Goal: Transaction & Acquisition: Purchase product/service

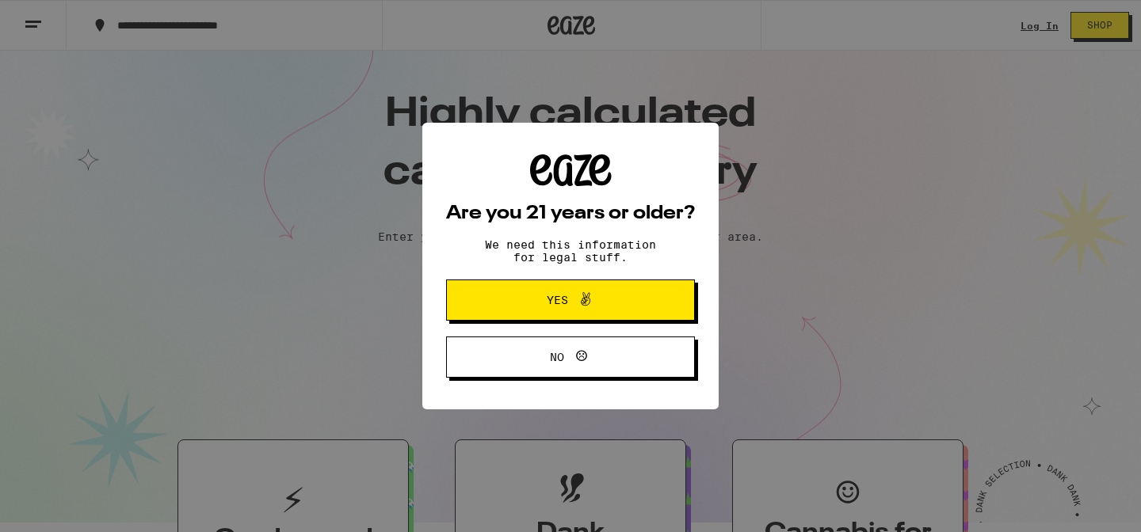
click at [563, 303] on span "Yes" at bounding box center [557, 300] width 21 height 11
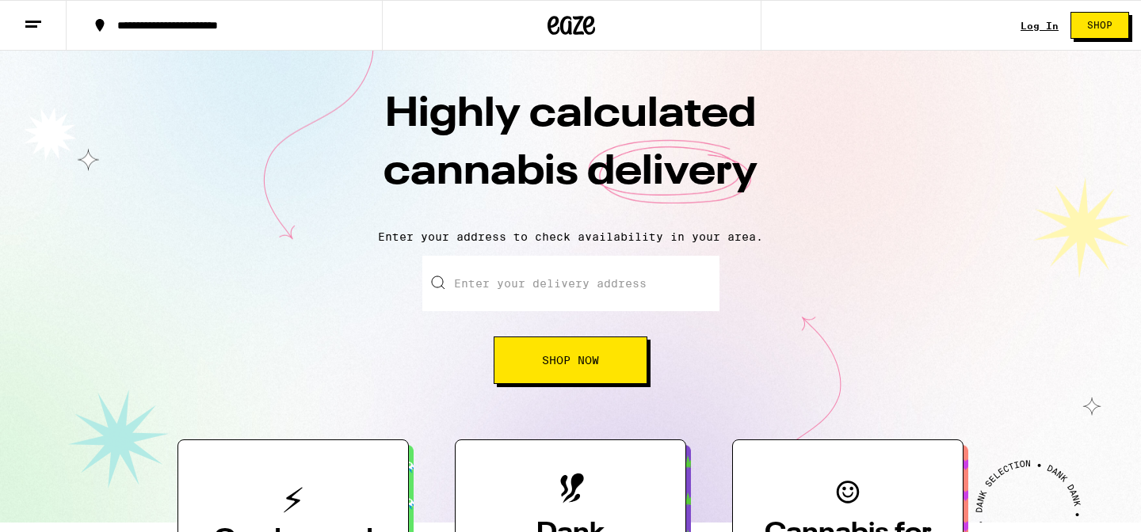
click at [546, 277] on input "Enter your delivery address" at bounding box center [570, 283] width 297 height 55
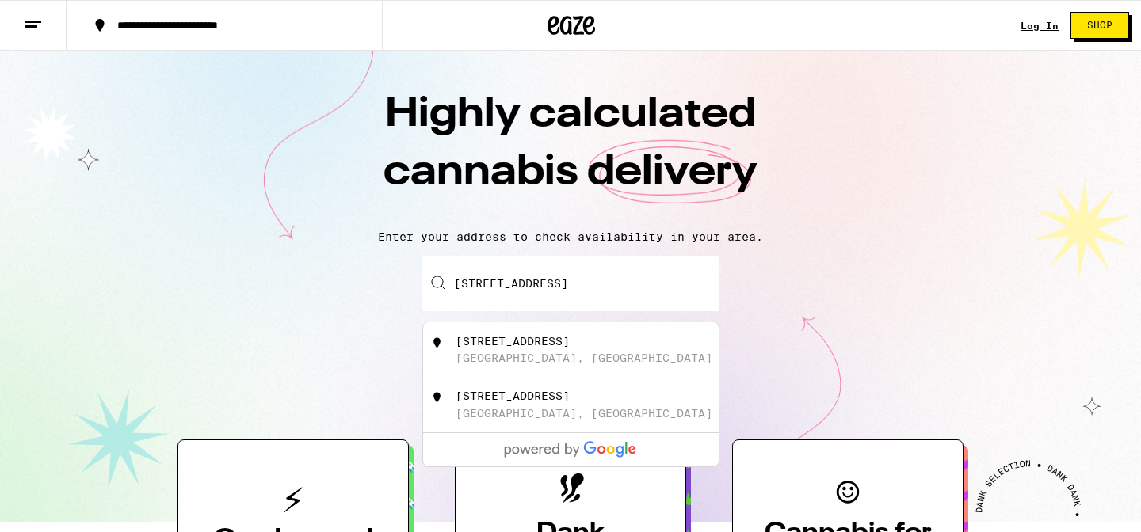
click at [621, 347] on div "[STREET_ADDRESS]" at bounding box center [597, 350] width 283 height 30
type input "[STREET_ADDRESS]"
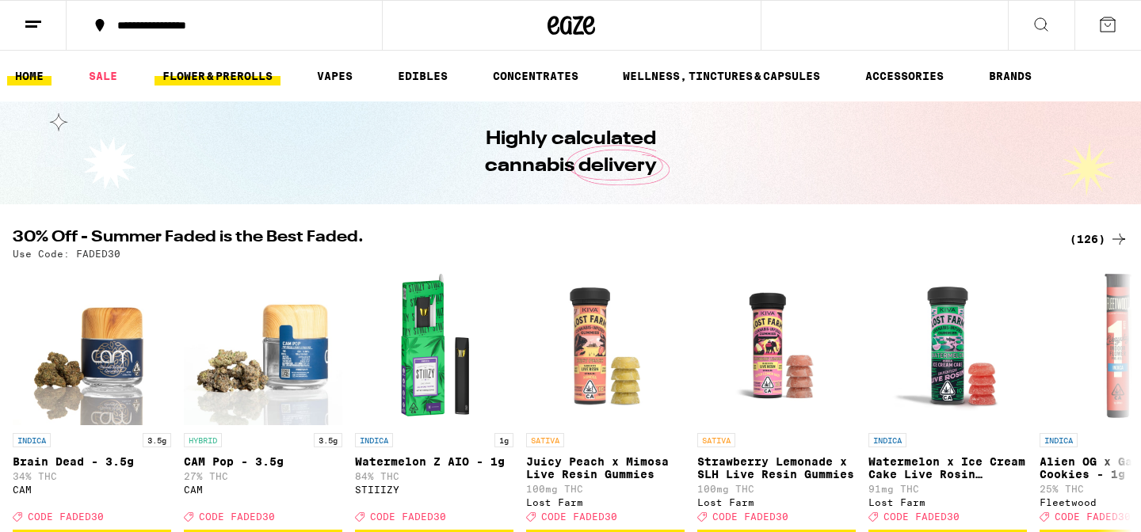
click at [226, 70] on link "FLOWER & PREROLLS" at bounding box center [218, 76] width 126 height 19
click at [97, 75] on link "SALE" at bounding box center [103, 76] width 44 height 19
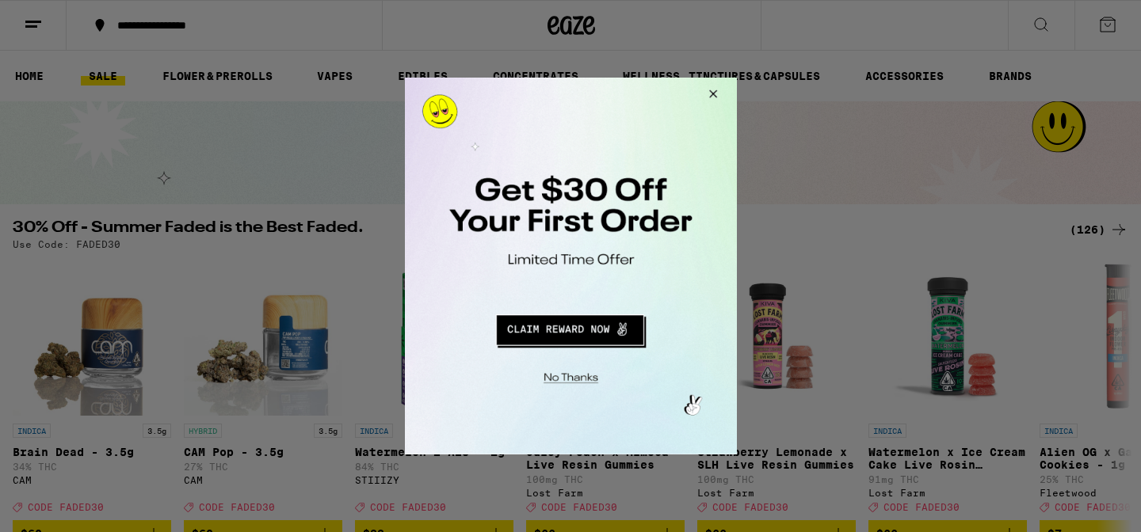
click at [715, 91] on button "Close Modal" at bounding box center [710, 97] width 43 height 38
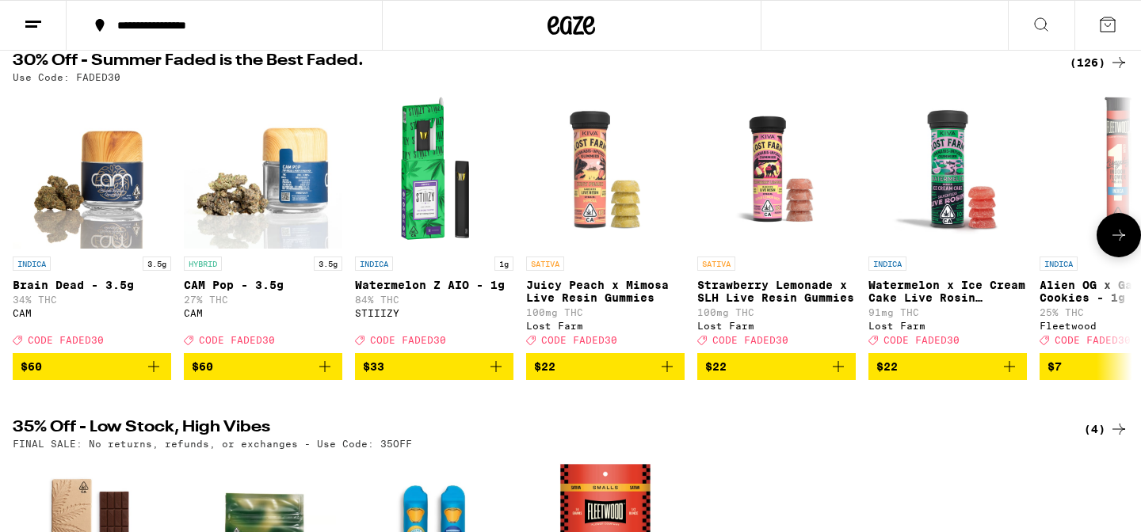
scroll to position [166, 0]
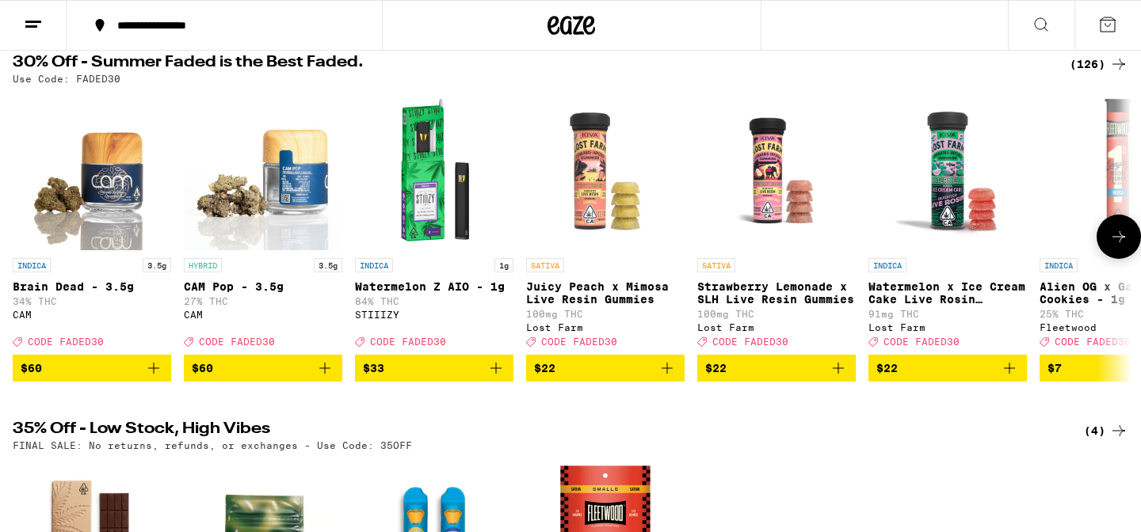
click at [1120, 237] on icon at bounding box center [1118, 236] width 19 height 19
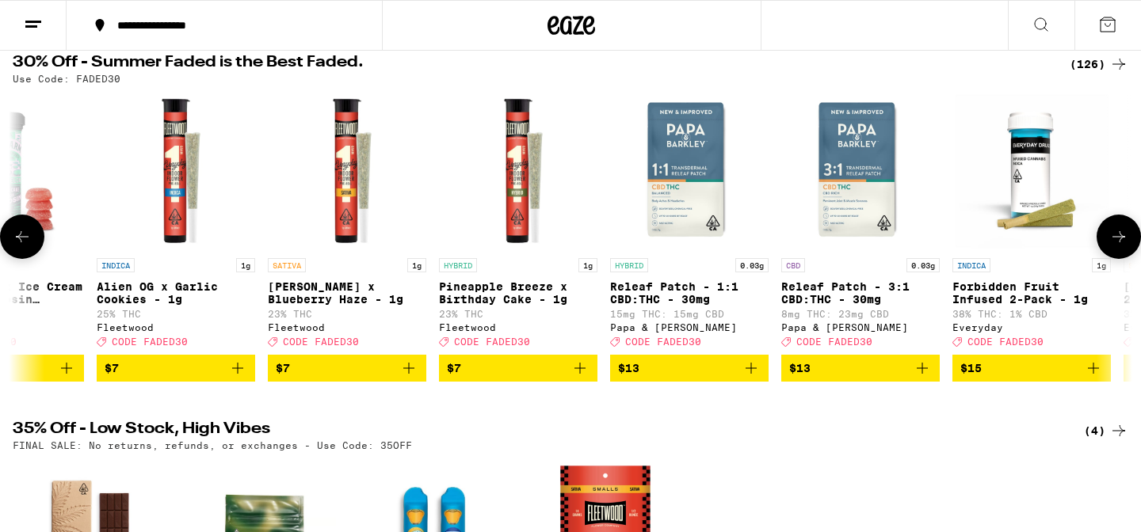
click at [1120, 237] on icon at bounding box center [1118, 236] width 19 height 19
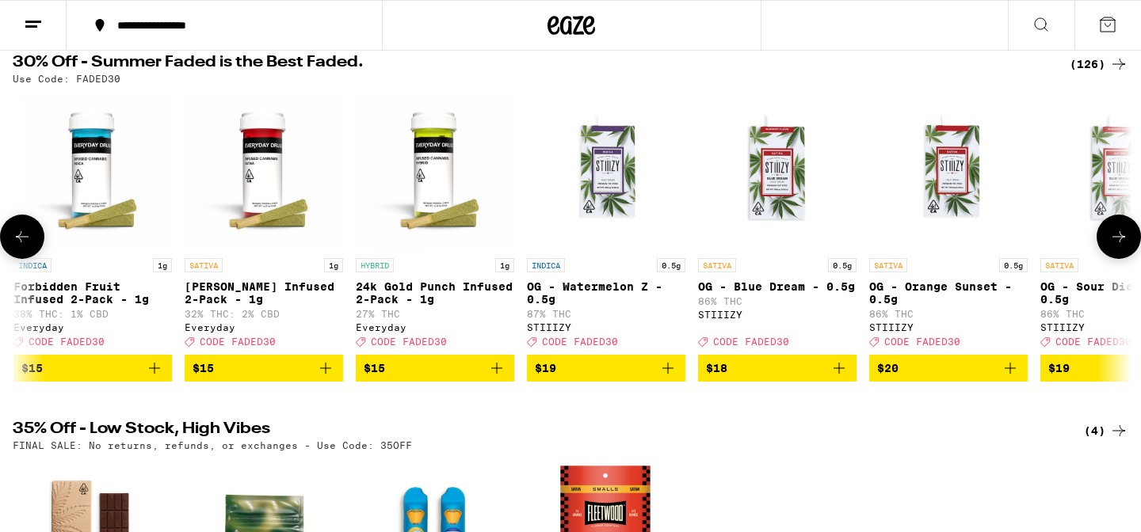
scroll to position [0, 1886]
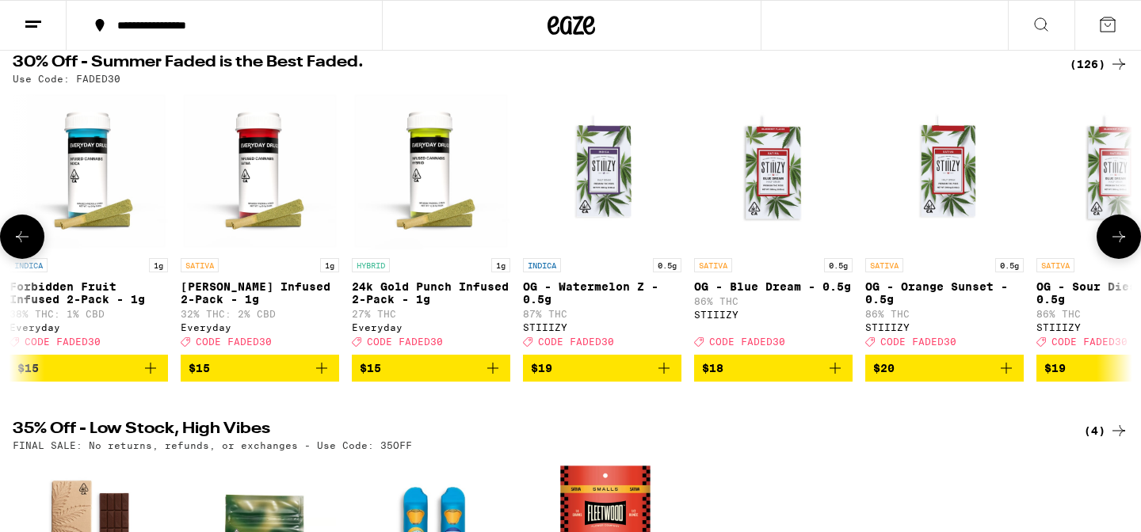
click at [1119, 237] on icon at bounding box center [1118, 236] width 19 height 19
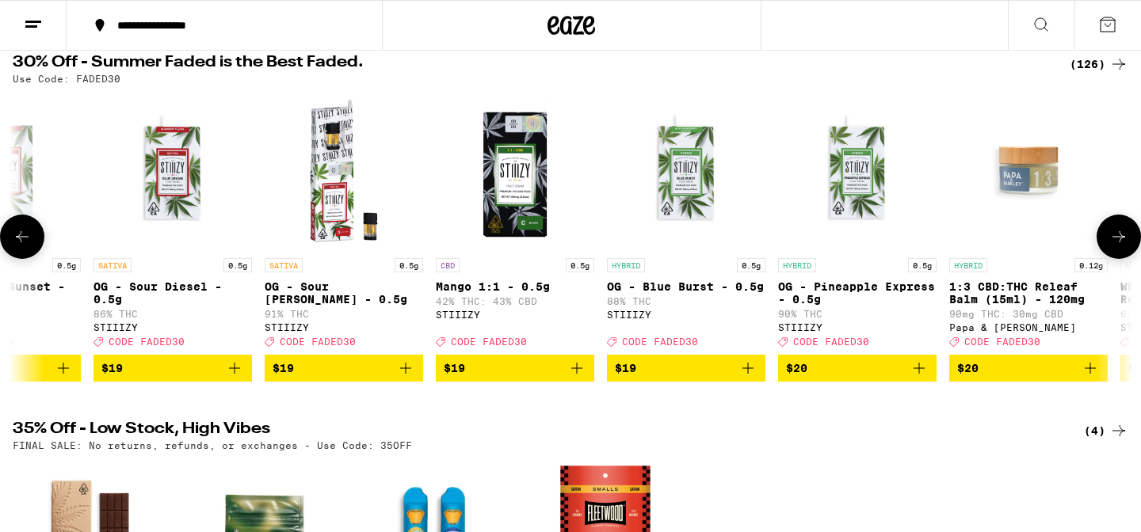
click at [1119, 237] on icon at bounding box center [1118, 236] width 19 height 19
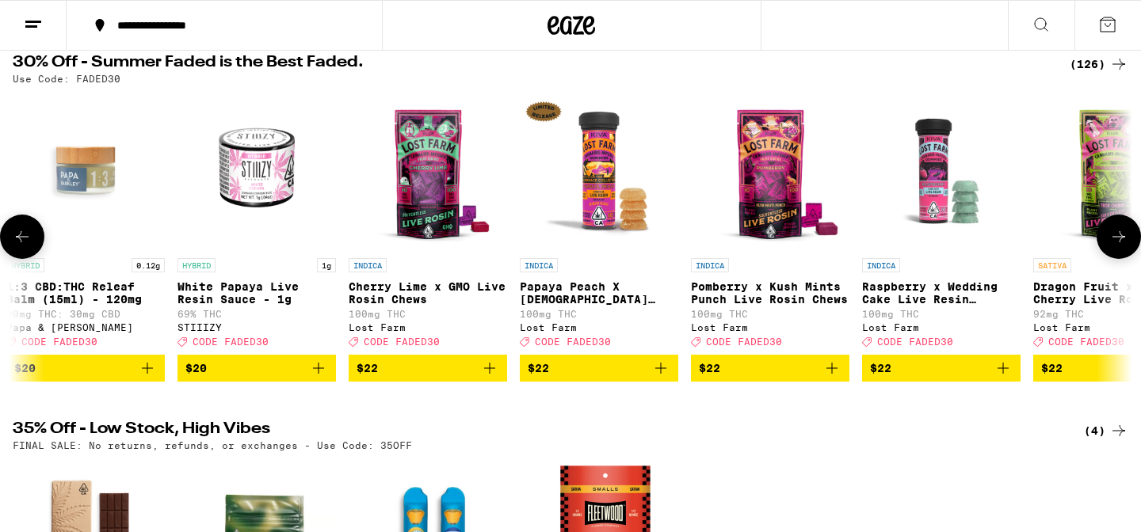
click at [1119, 237] on icon at bounding box center [1118, 236] width 19 height 19
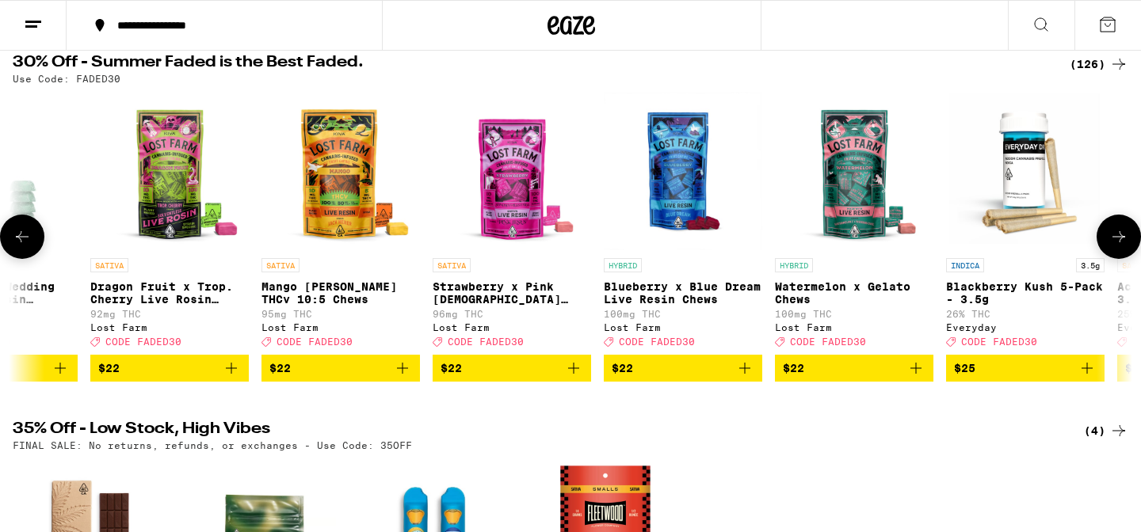
click at [1119, 237] on icon at bounding box center [1118, 236] width 19 height 19
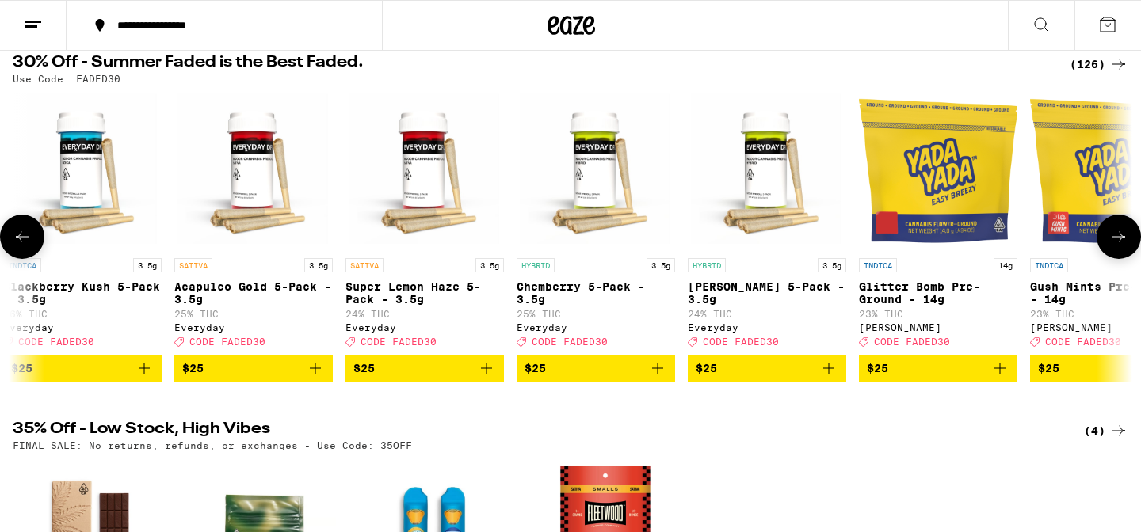
click at [1119, 237] on icon at bounding box center [1118, 236] width 19 height 19
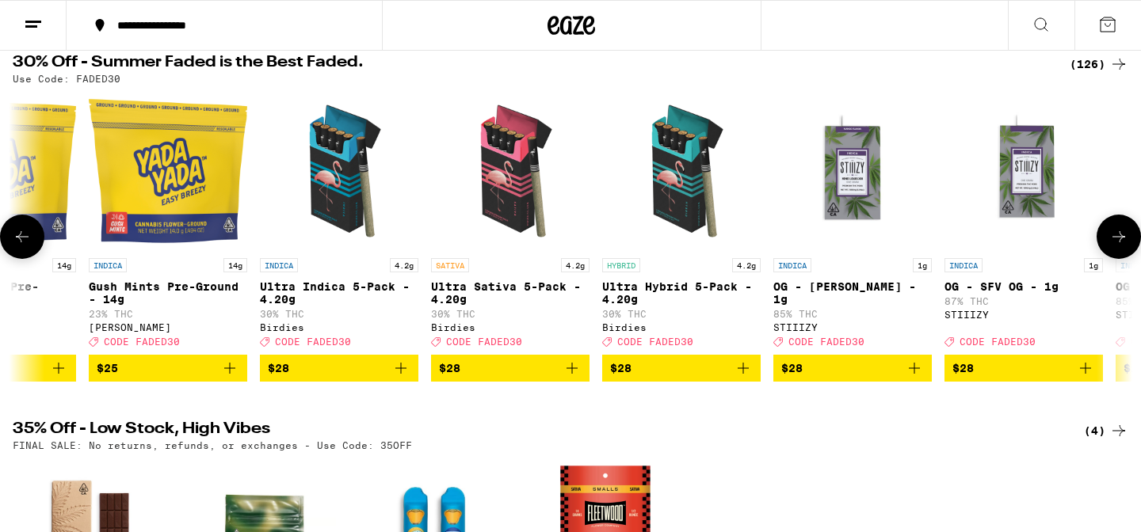
click at [1119, 237] on icon at bounding box center [1118, 236] width 19 height 19
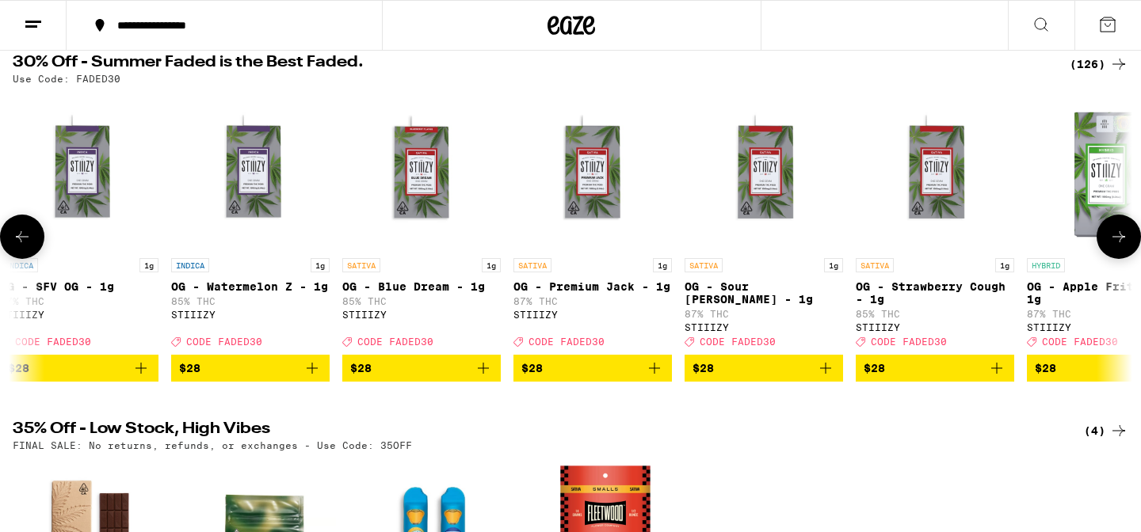
click at [1119, 237] on icon at bounding box center [1118, 236] width 19 height 19
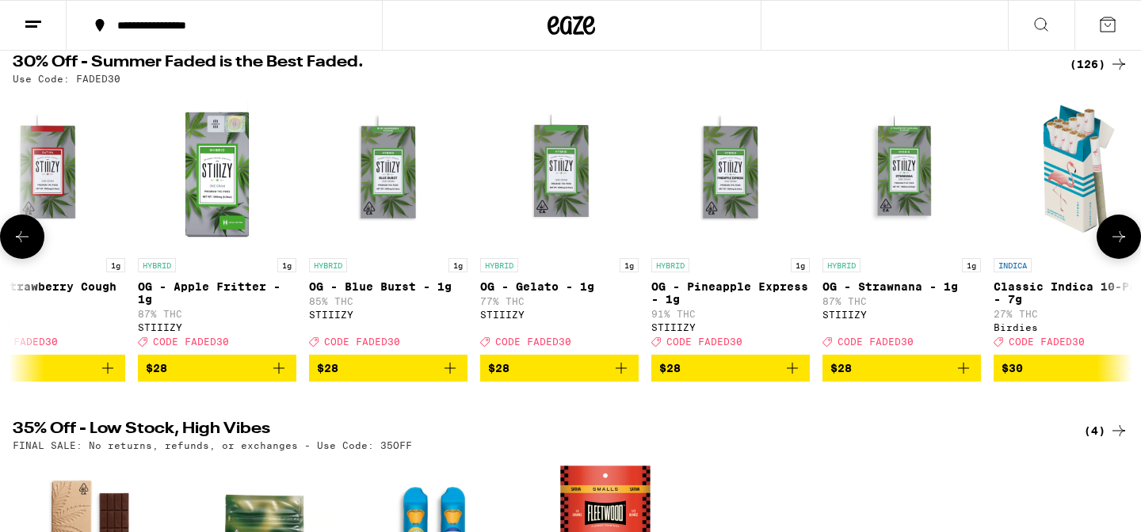
click at [1119, 237] on icon at bounding box center [1118, 236] width 19 height 19
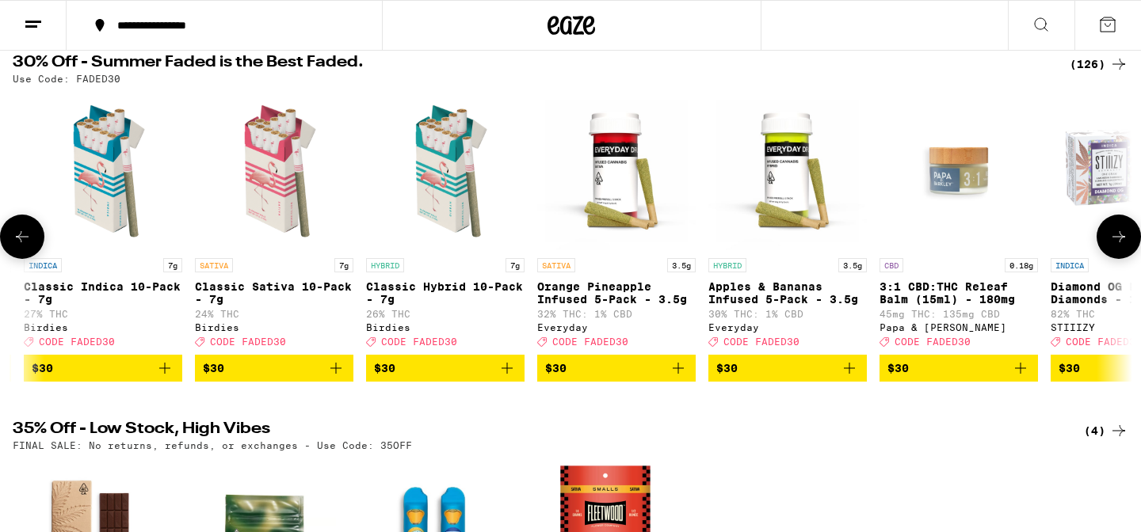
click at [1119, 237] on icon at bounding box center [1118, 236] width 19 height 19
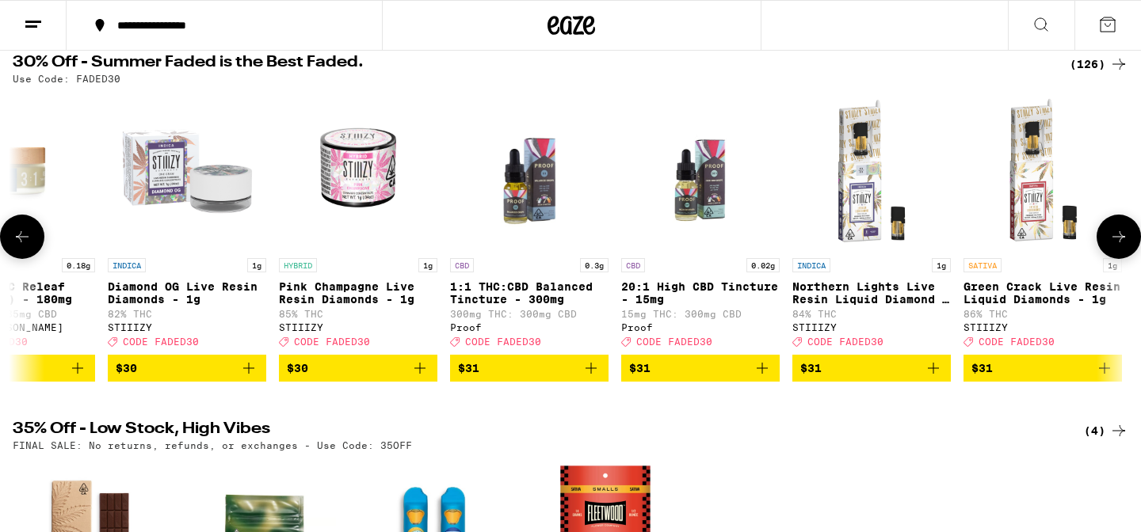
click at [1119, 237] on icon at bounding box center [1118, 236] width 19 height 19
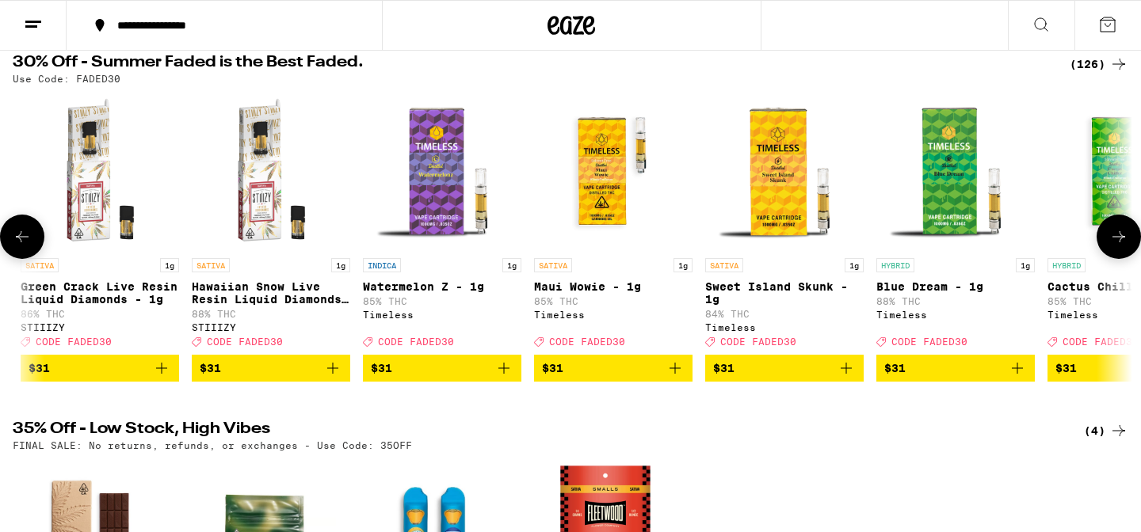
click at [1119, 237] on icon at bounding box center [1118, 236] width 19 height 19
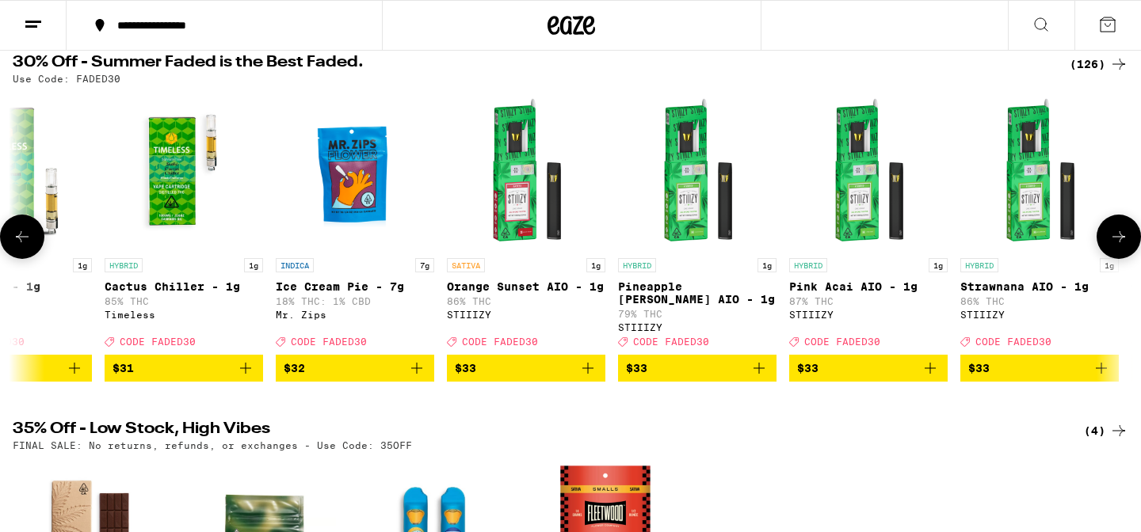
click at [1119, 237] on icon at bounding box center [1118, 236] width 19 height 19
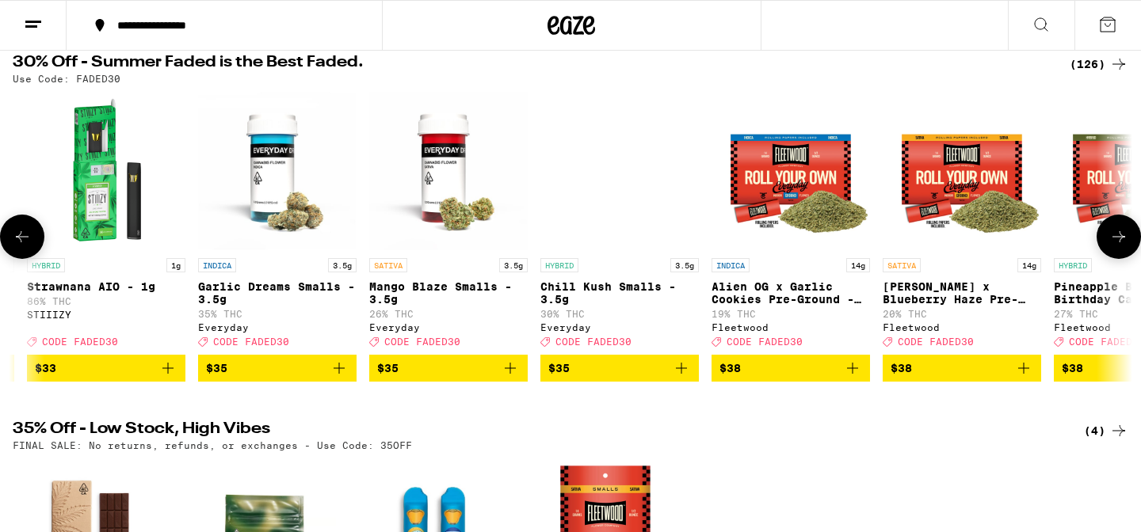
click at [1119, 237] on icon at bounding box center [1118, 236] width 19 height 19
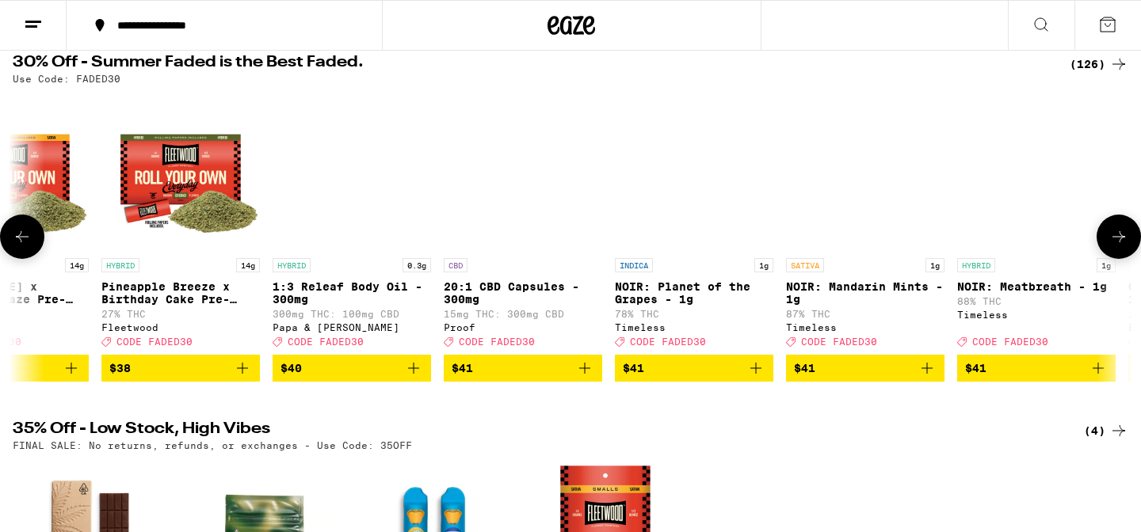
click at [1119, 237] on icon at bounding box center [1118, 236] width 19 height 19
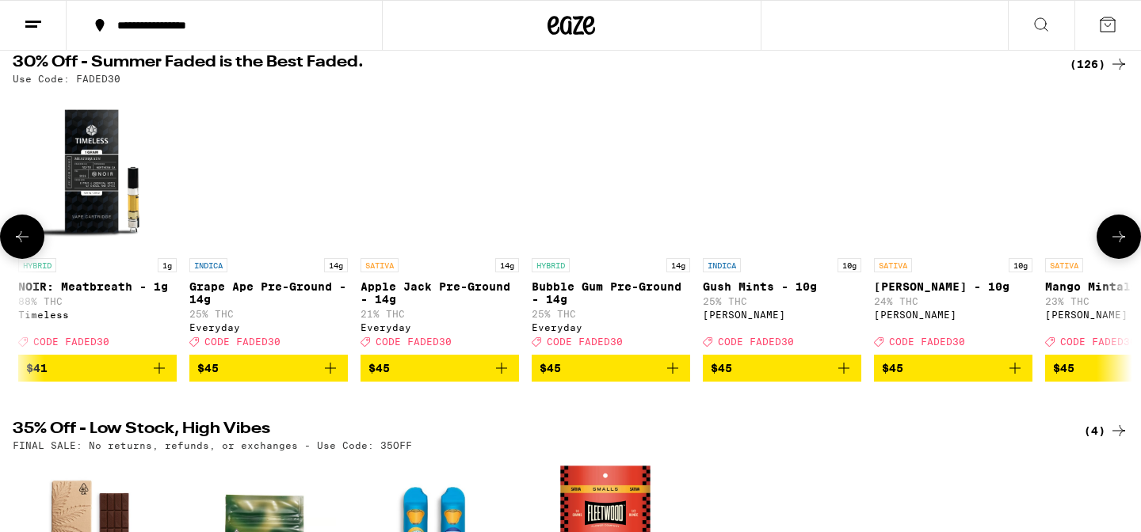
click at [1119, 237] on icon at bounding box center [1118, 236] width 19 height 19
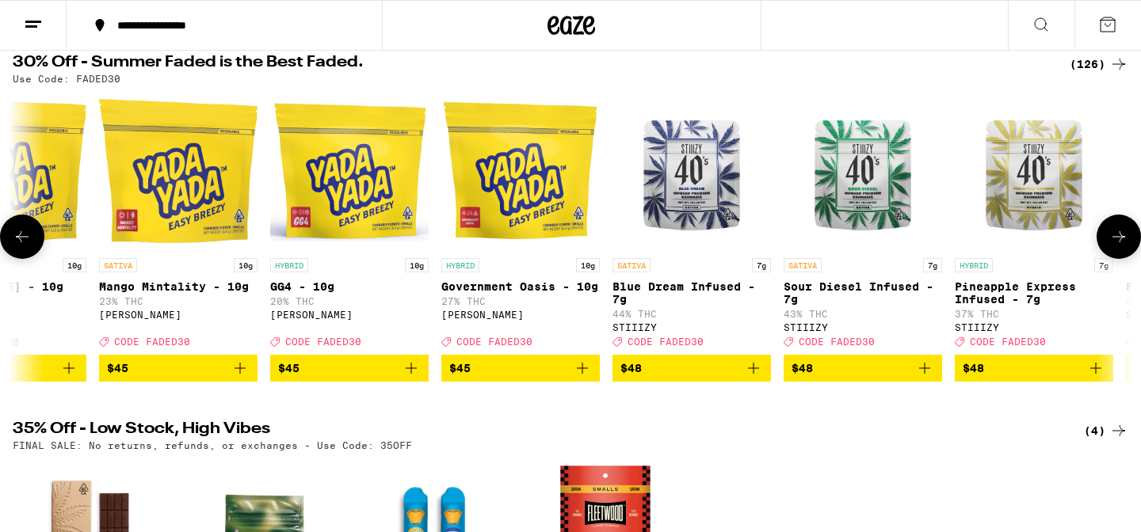
click at [1119, 237] on icon at bounding box center [1118, 236] width 19 height 19
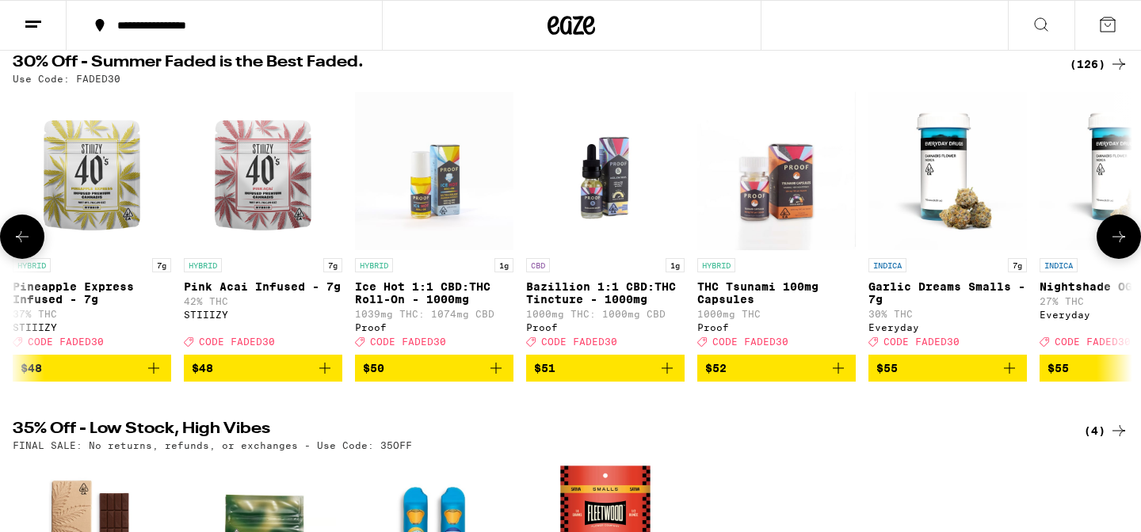
scroll to position [0, 16944]
click at [16, 241] on icon at bounding box center [22, 236] width 19 height 19
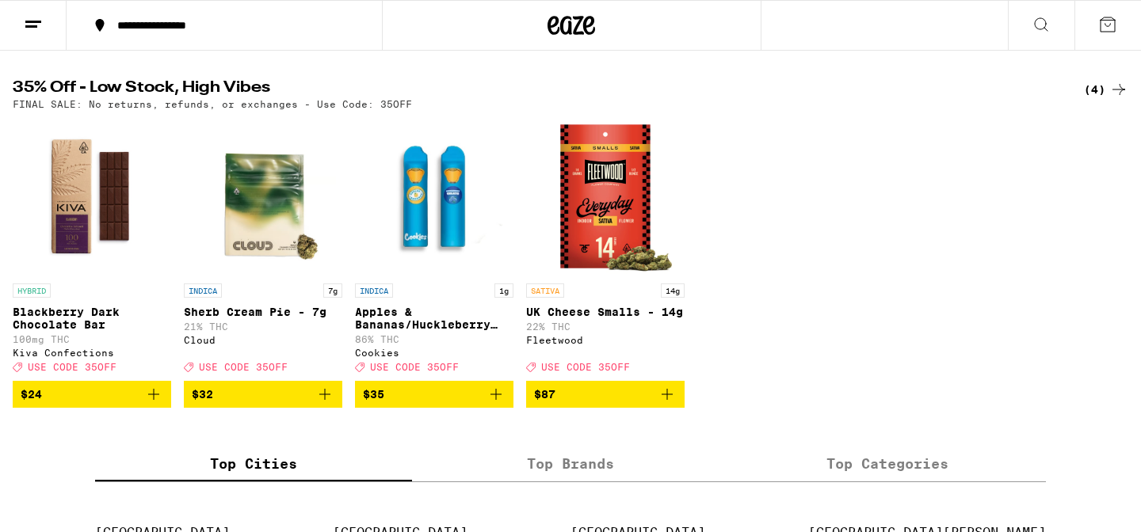
scroll to position [508, 0]
